Goal: Check status

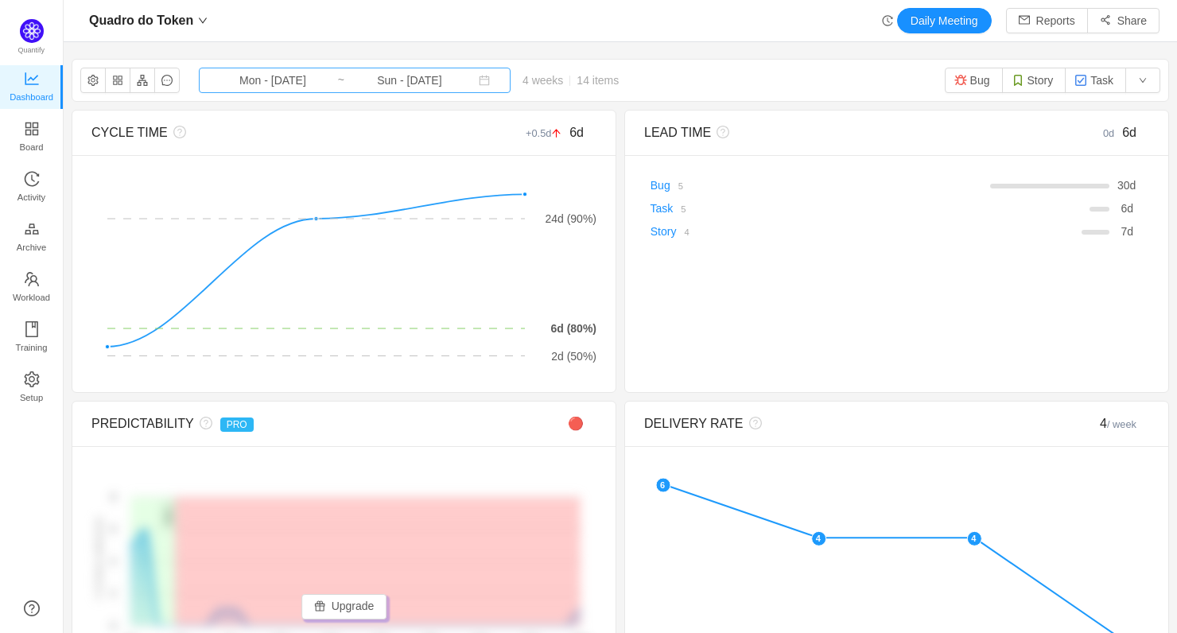
click at [285, 79] on input "Mon - [DATE]" at bounding box center [272, 80] width 129 height 17
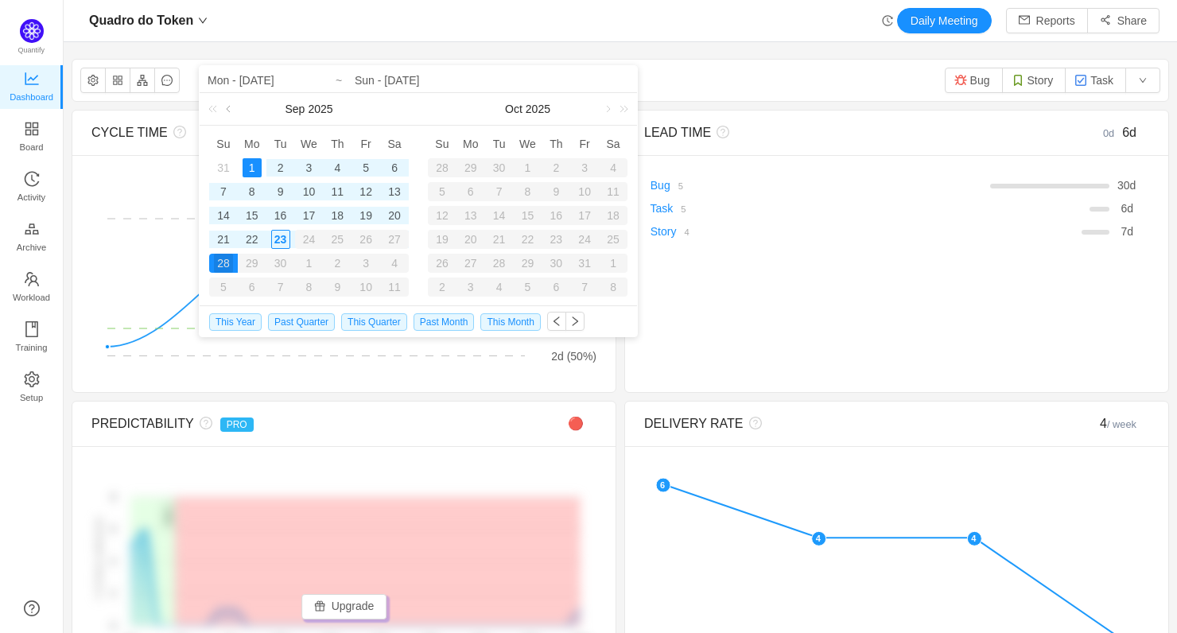
click at [234, 106] on link at bounding box center [230, 109] width 14 height 32
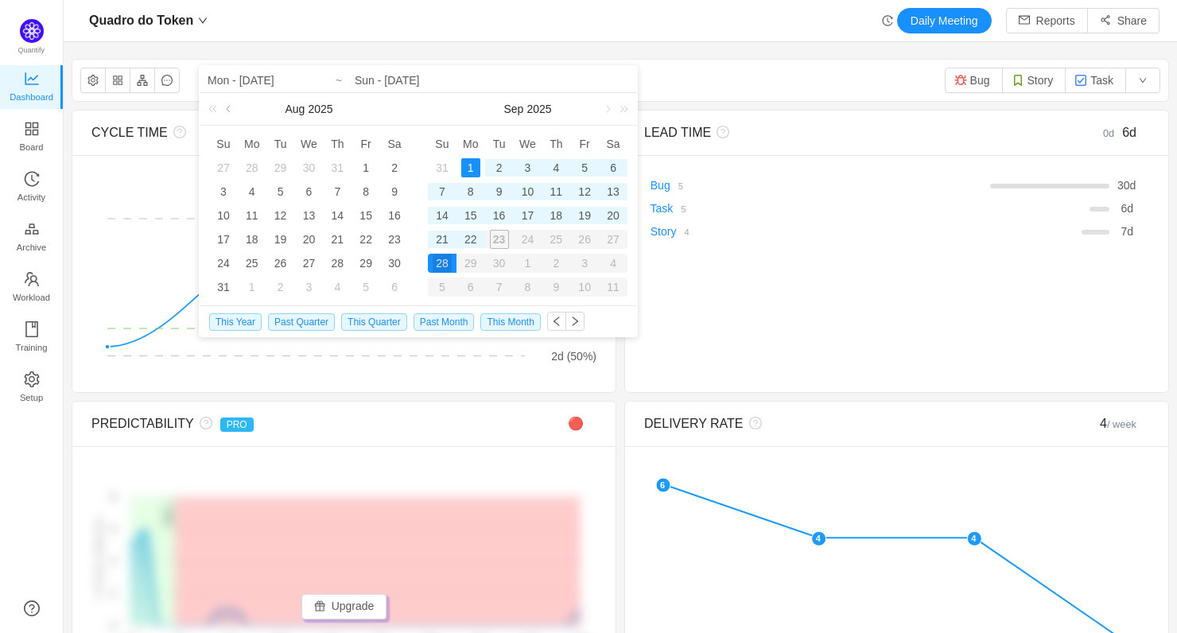
click at [227, 109] on link at bounding box center [230, 109] width 14 height 32
click at [228, 115] on link at bounding box center [230, 109] width 14 height 32
click at [227, 164] on div "1" at bounding box center [223, 167] width 19 height 19
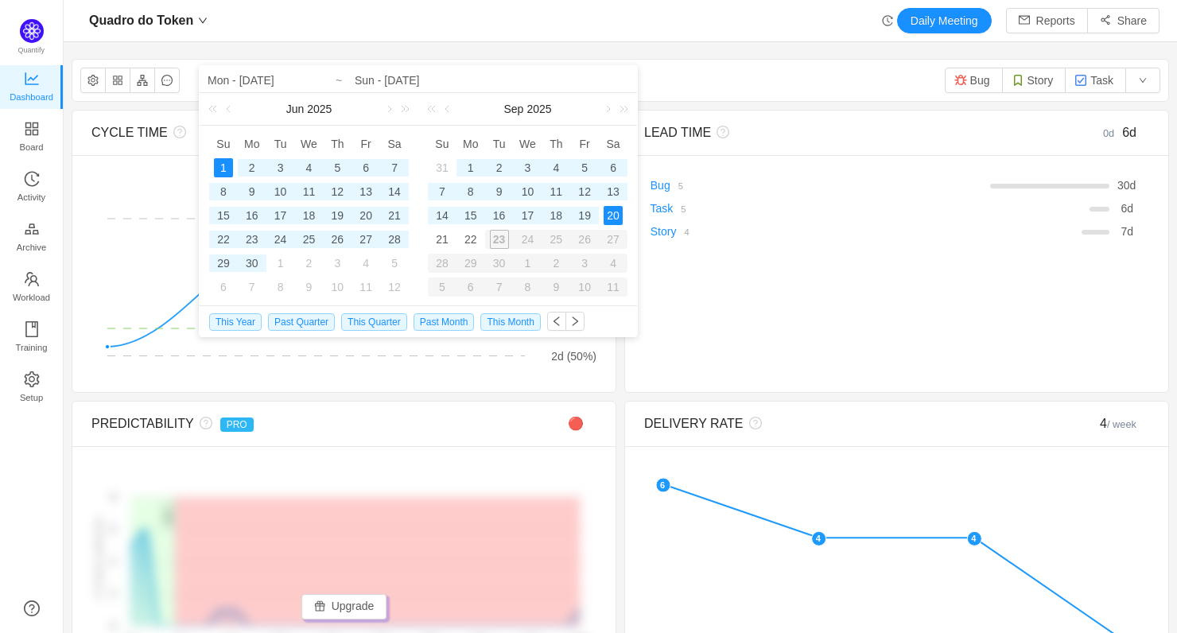
click at [616, 219] on div "20" at bounding box center [613, 215] width 19 height 19
type input "Sun - [DATE]"
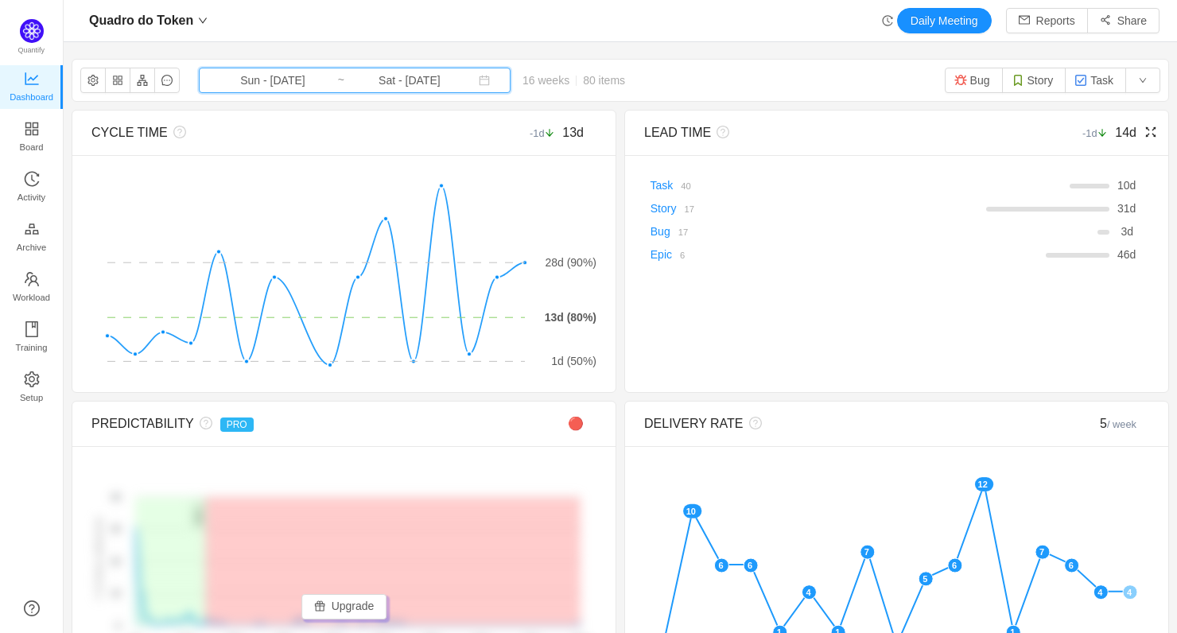
scroll to position [32, 0]
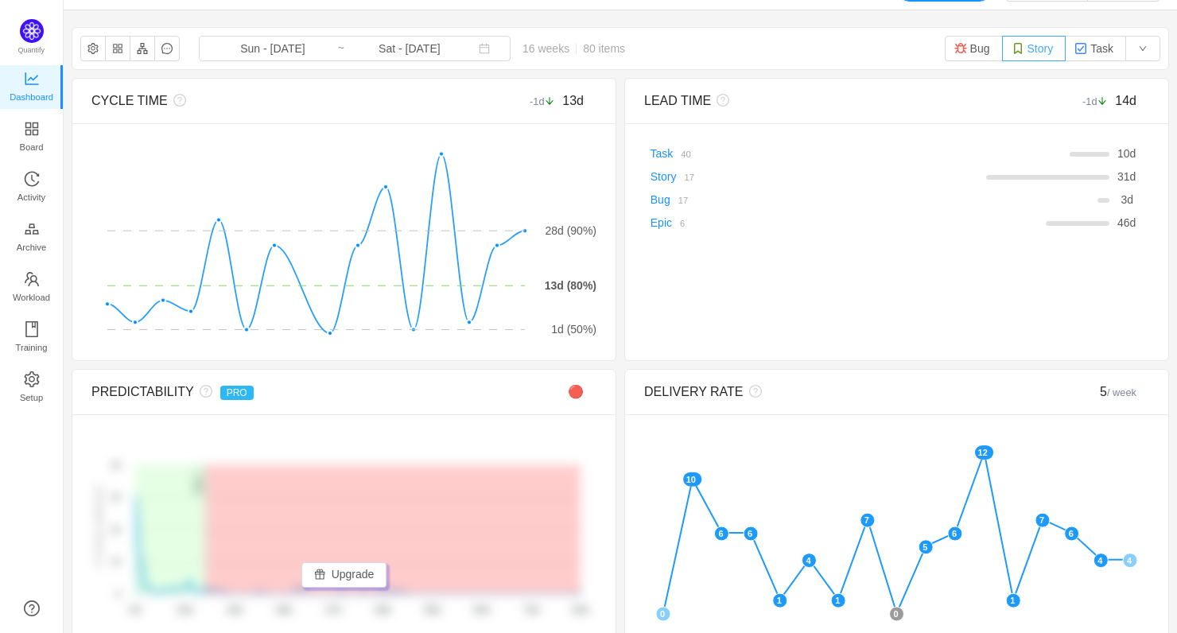
click at [1032, 51] on button "Story" at bounding box center [1034, 48] width 64 height 25
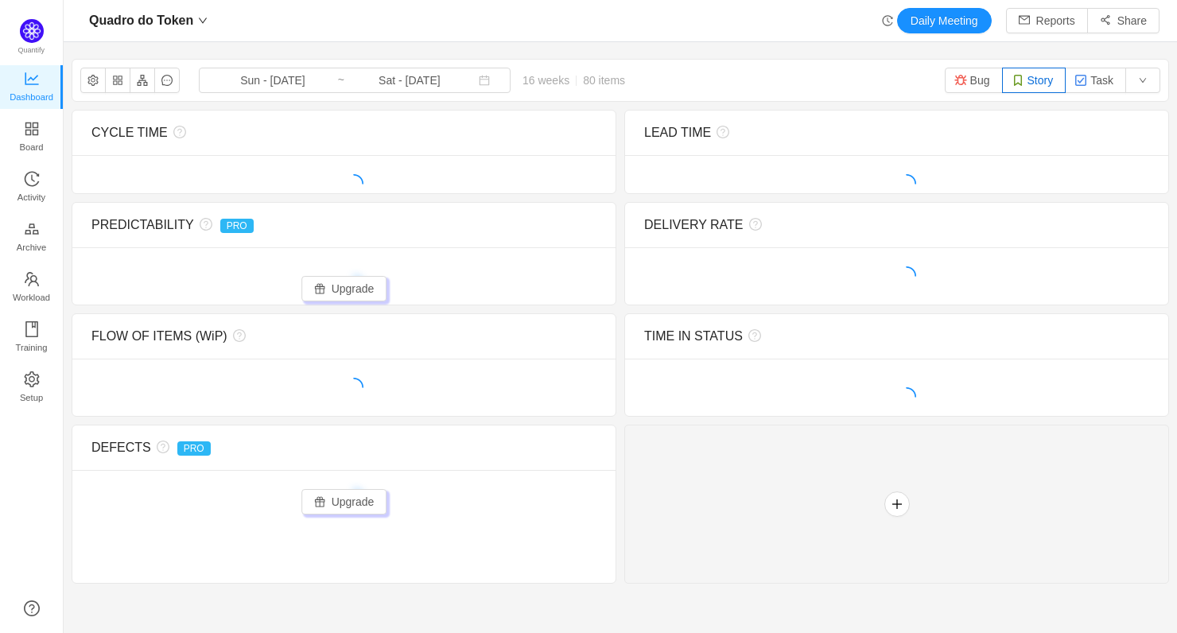
scroll to position [0, 0]
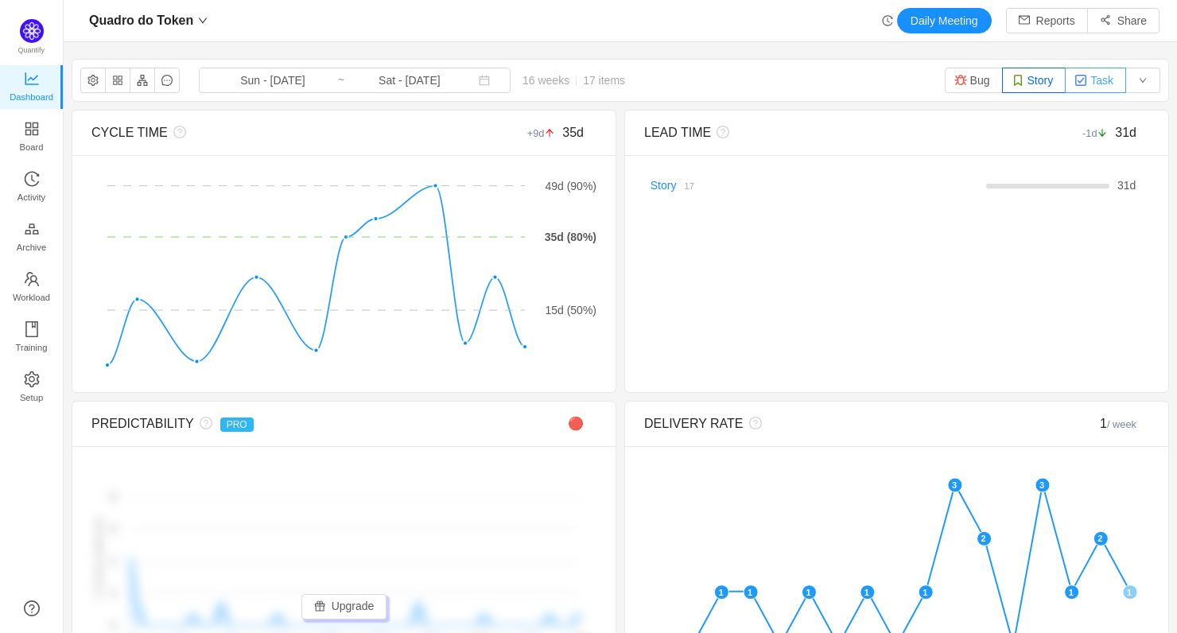
click at [1084, 84] on img "button" at bounding box center [1080, 80] width 13 height 13
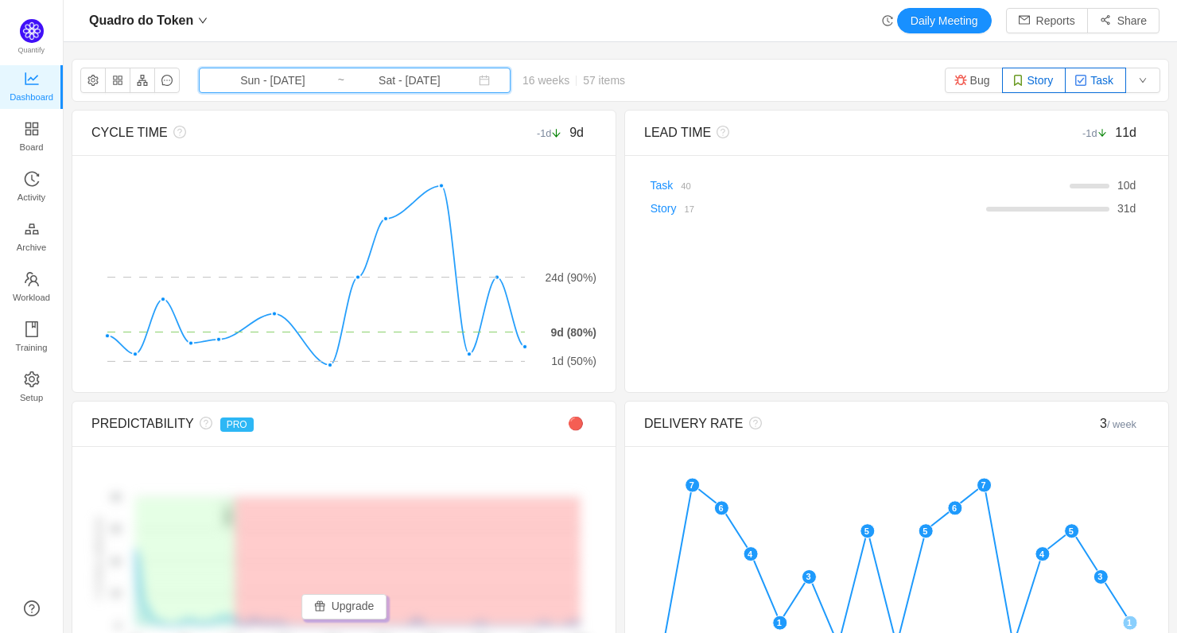
click at [328, 80] on span "Sun - [DATE] ~ Sat - [DATE]" at bounding box center [355, 80] width 312 height 25
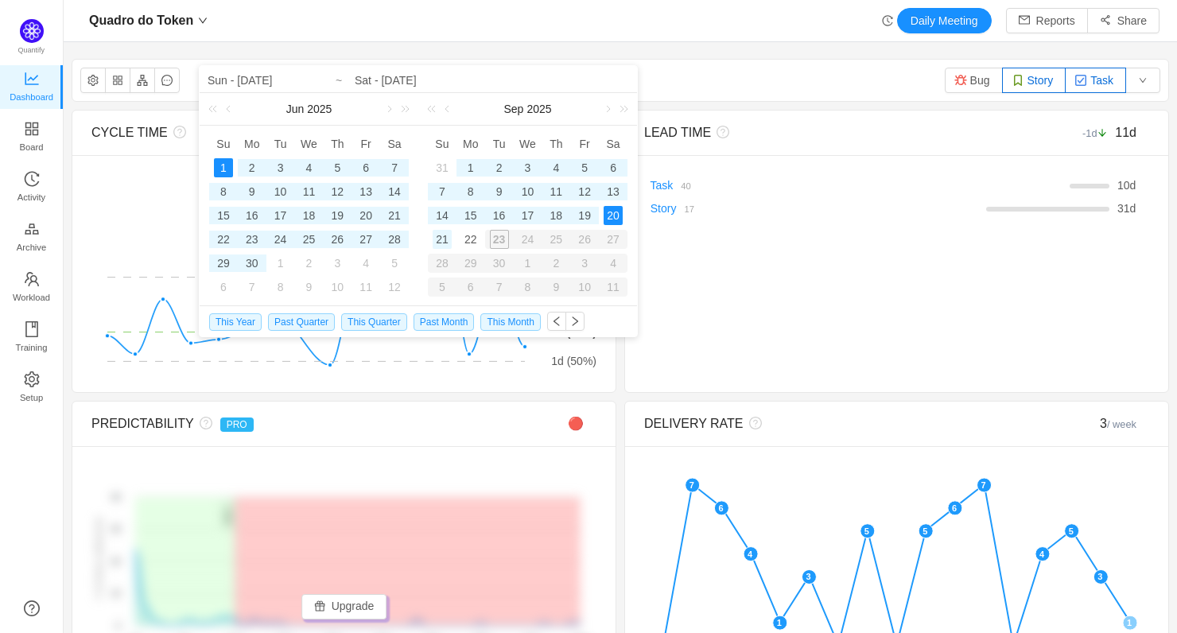
click at [437, 235] on div "21" at bounding box center [442, 239] width 19 height 19
click at [225, 168] on div "1" at bounding box center [223, 167] width 19 height 19
type input "Sun - [DATE]"
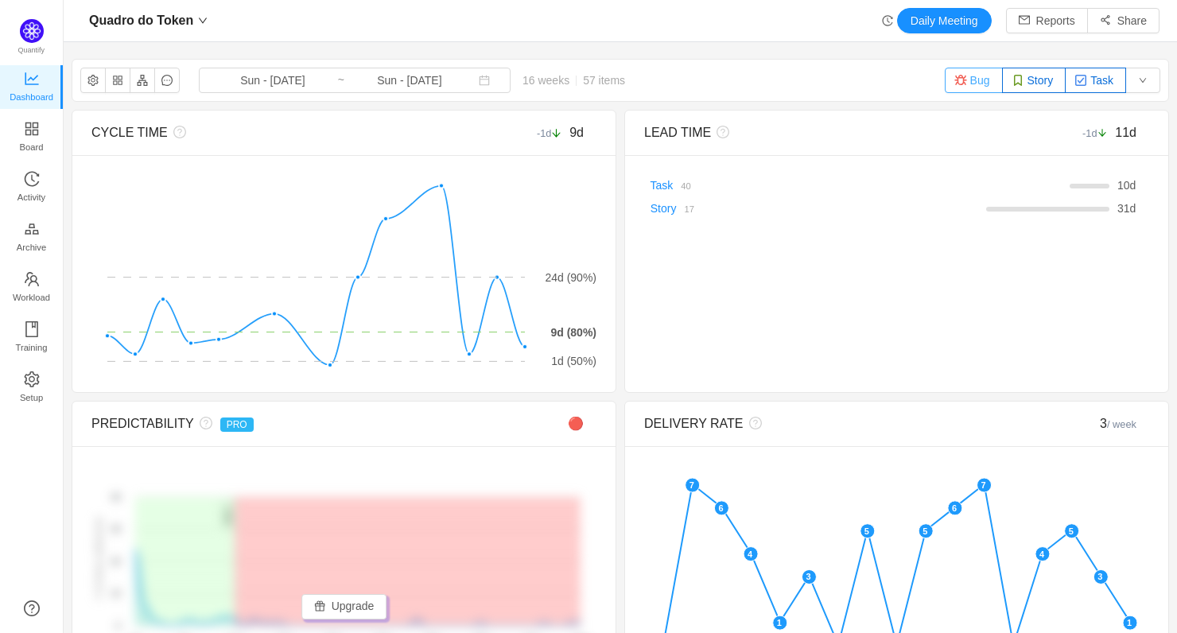
click at [973, 86] on button "Bug" at bounding box center [974, 80] width 58 height 25
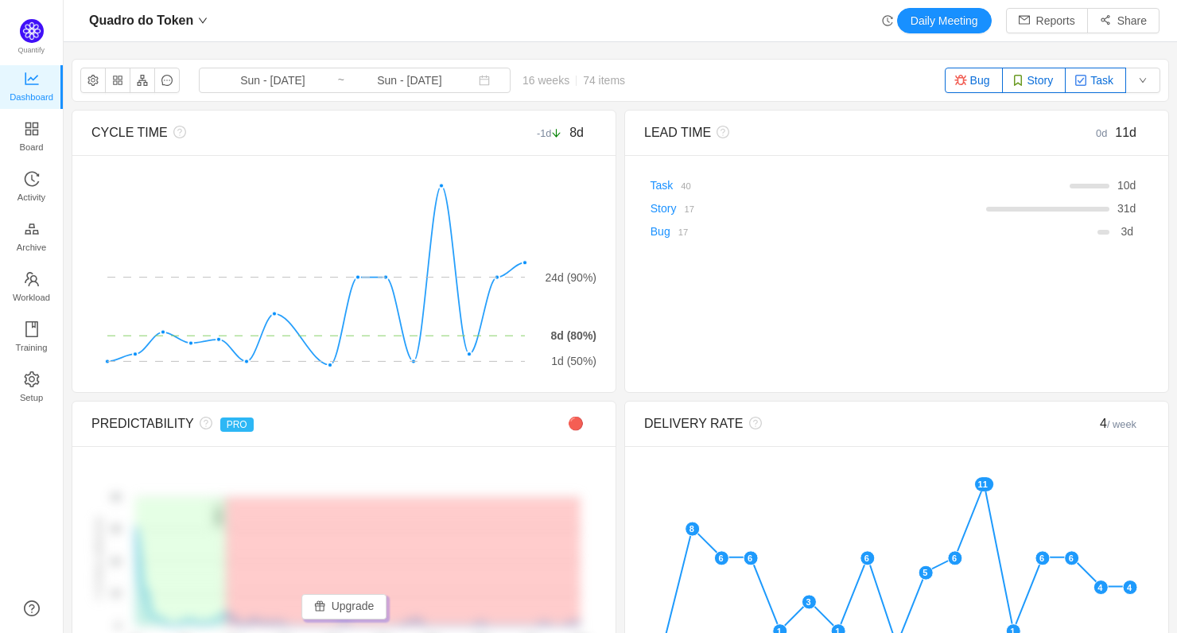
click at [981, 80] on button "Bug" at bounding box center [974, 80] width 58 height 25
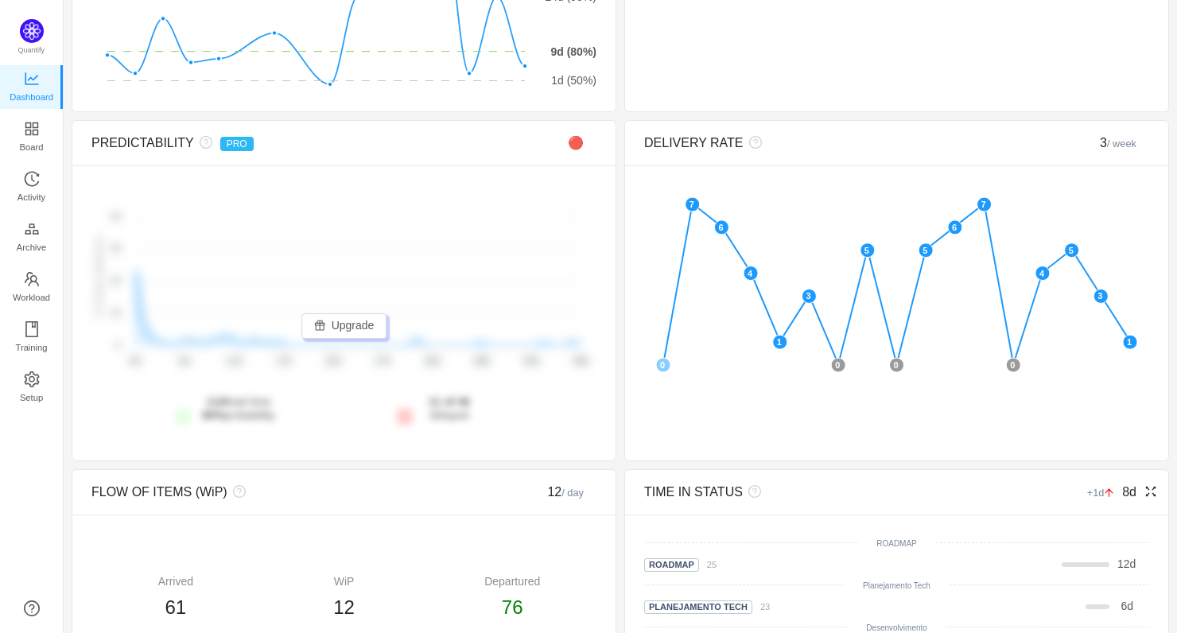
scroll to position [289, 0]
